Goal: Information Seeking & Learning: Learn about a topic

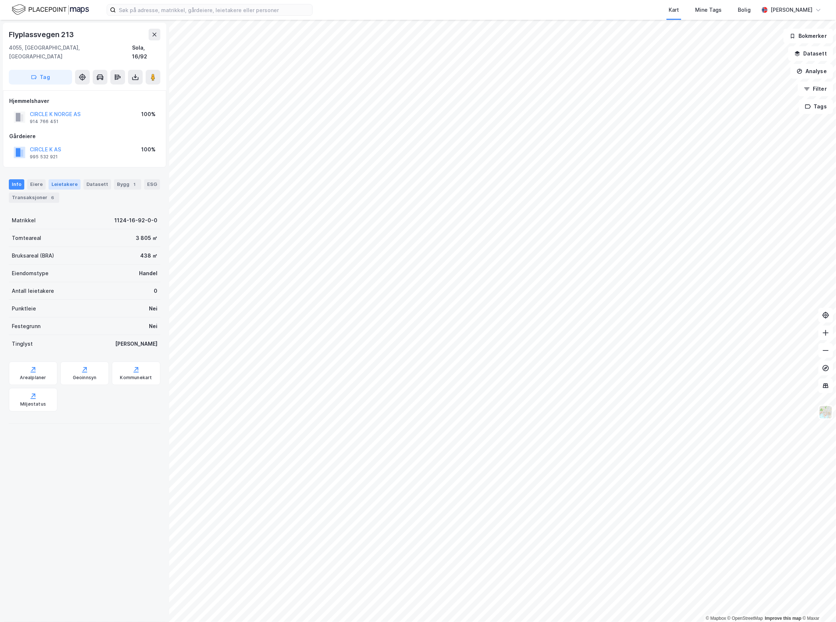
click at [67, 179] on div "Leietakere" at bounding box center [65, 184] width 32 height 10
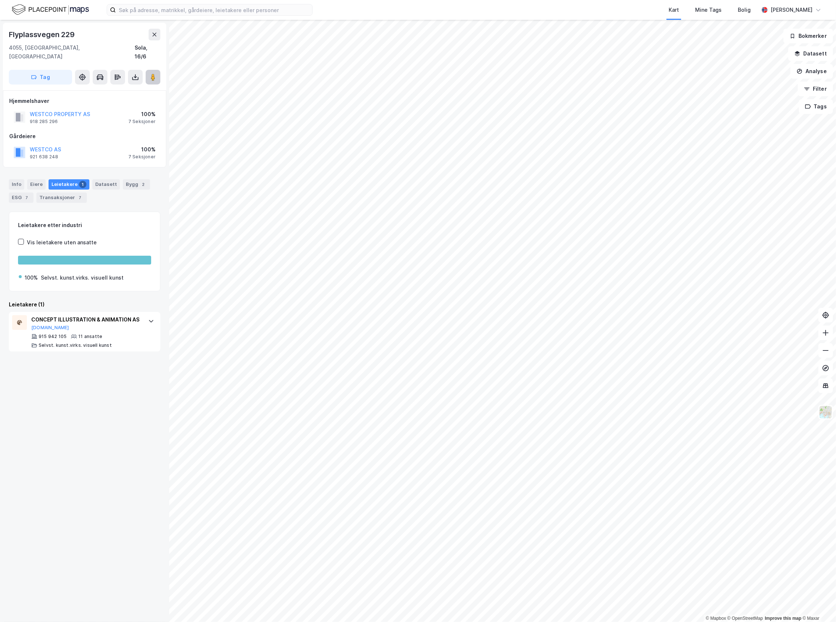
click at [153, 74] on image at bounding box center [153, 77] width 4 height 7
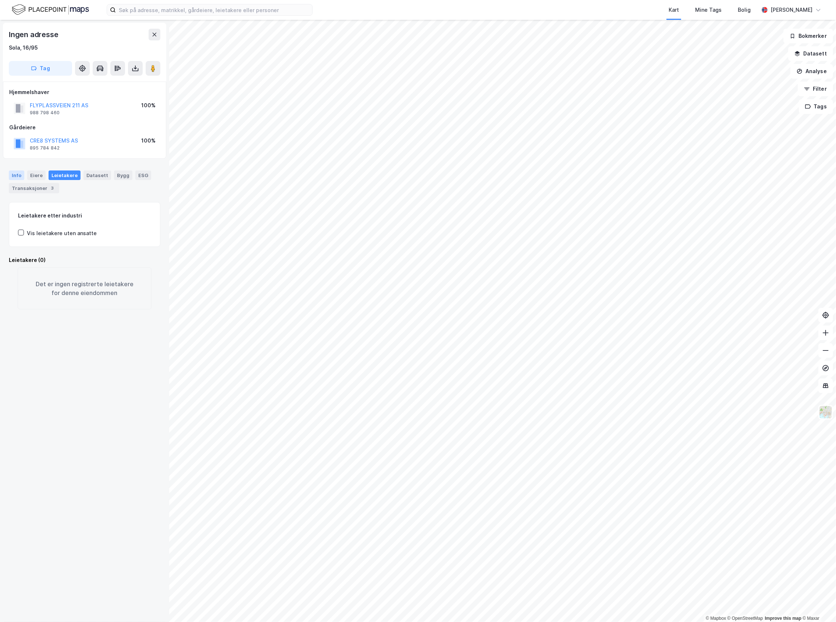
click at [18, 174] on div "Info" at bounding box center [16, 176] width 15 height 10
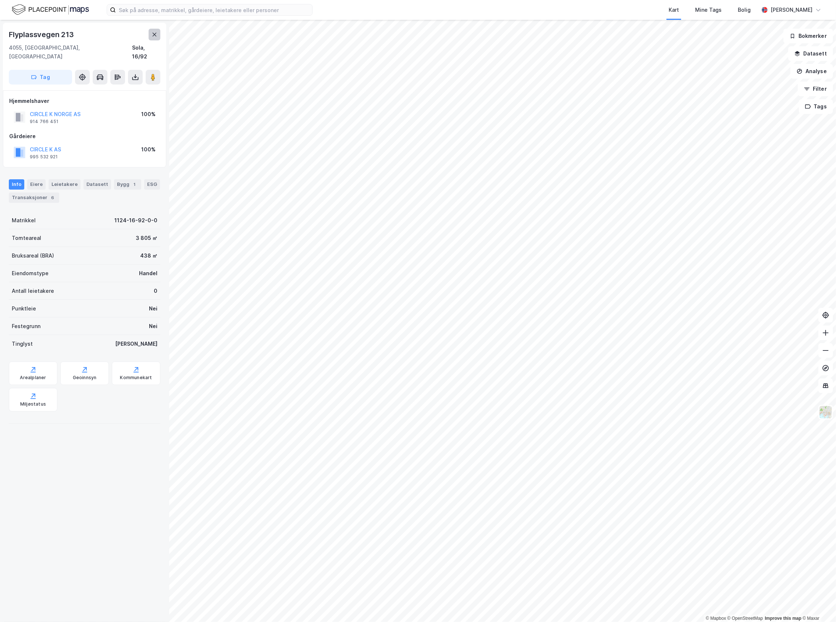
click at [152, 31] on button at bounding box center [155, 35] width 12 height 12
